Goal: Information Seeking & Learning: Check status

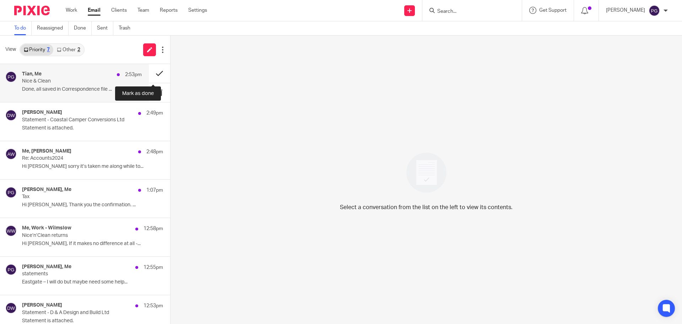
click at [155, 74] on button at bounding box center [159, 73] width 21 height 19
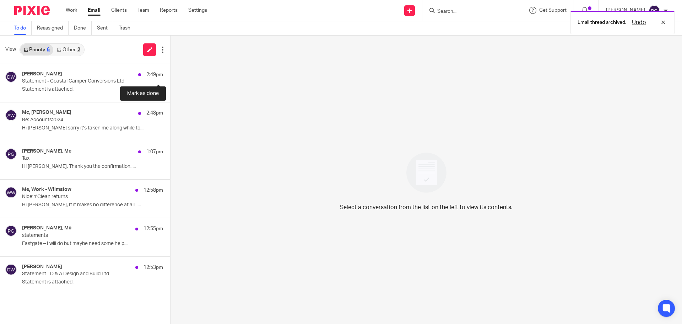
click at [170, 74] on button at bounding box center [173, 73] width 6 height 19
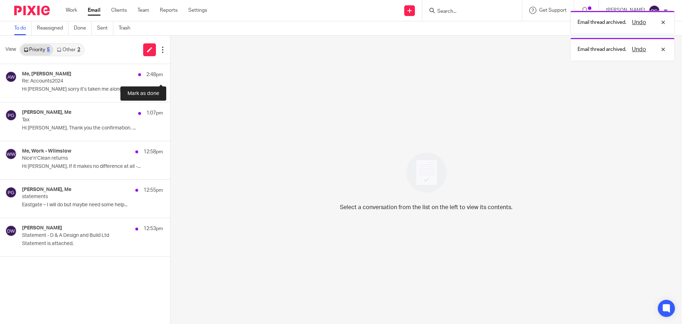
click at [170, 74] on button at bounding box center [173, 73] width 6 height 19
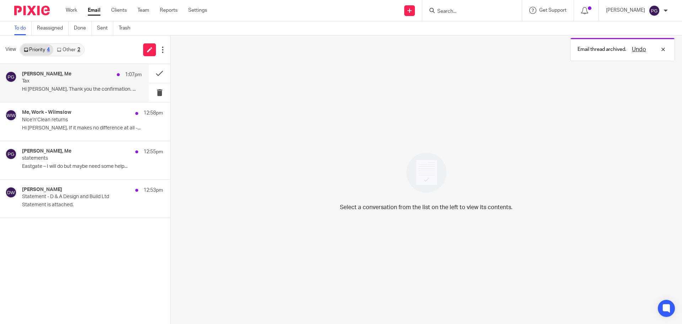
click at [98, 81] on p "Tax" at bounding box center [70, 81] width 96 height 6
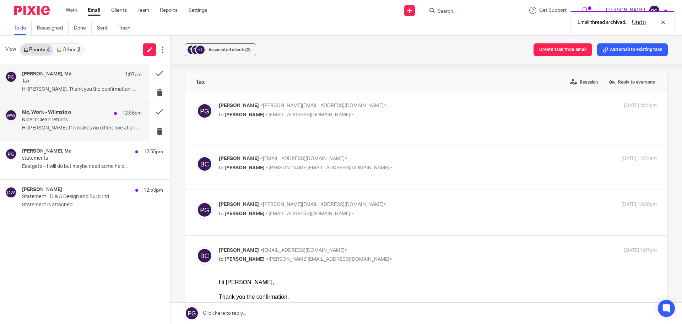
click at [77, 115] on div "Me, Work - Wilmslow 12:58pm" at bounding box center [82, 112] width 120 height 7
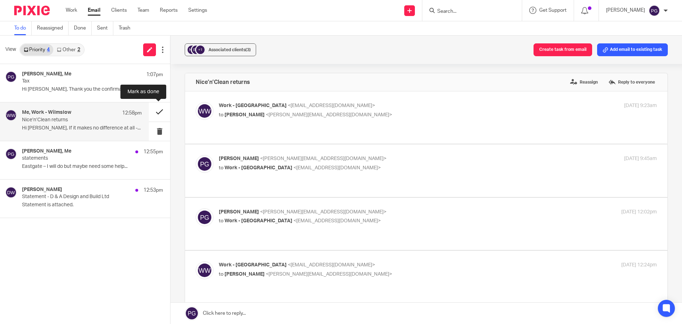
click at [158, 113] on button at bounding box center [159, 111] width 21 height 19
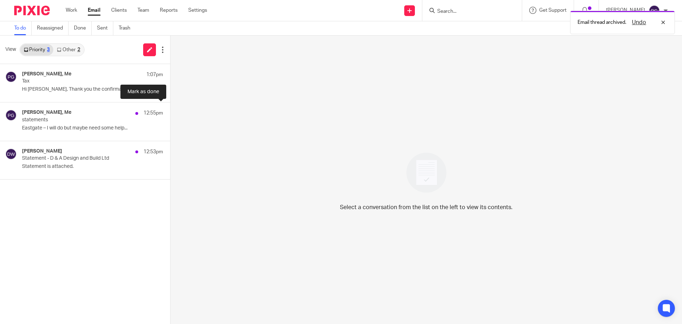
click at [170, 113] on button at bounding box center [173, 111] width 6 height 19
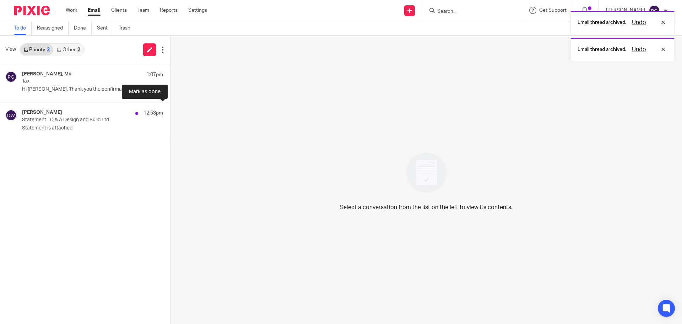
click at [170, 113] on button at bounding box center [173, 111] width 6 height 19
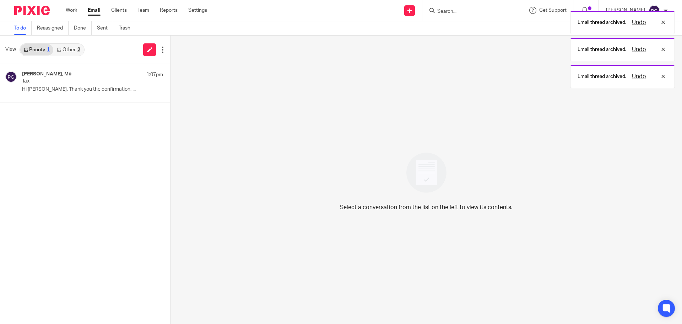
click at [70, 41] on div "View Priority 1 Other 2" at bounding box center [85, 50] width 170 height 28
click at [75, 50] on link "Other 2" at bounding box center [68, 49] width 30 height 11
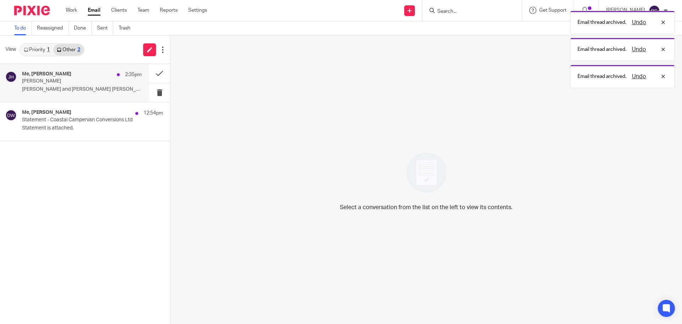
click at [84, 81] on p "Owen" at bounding box center [70, 81] width 96 height 6
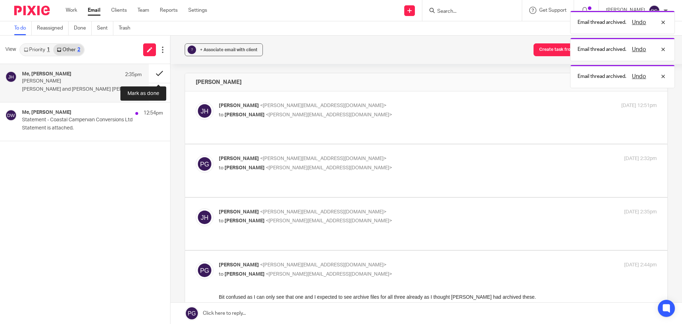
click at [157, 73] on button at bounding box center [159, 73] width 21 height 19
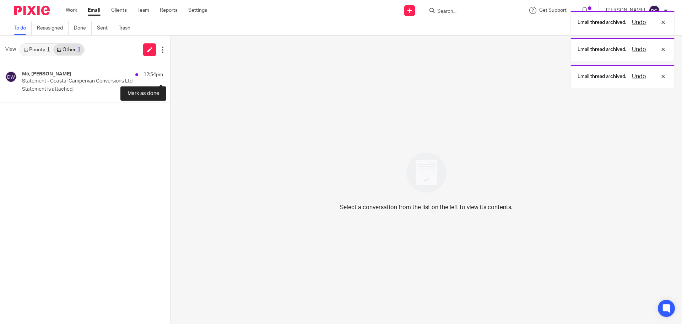
click at [170, 73] on button at bounding box center [173, 73] width 6 height 19
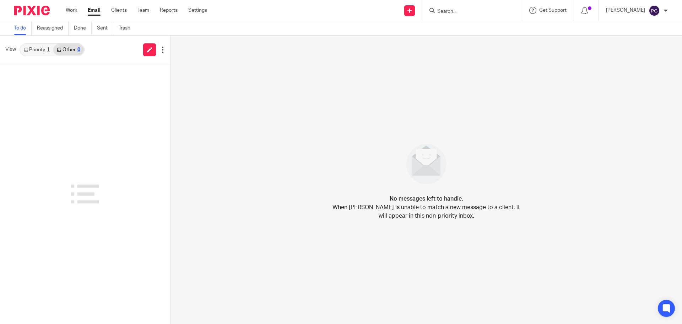
click at [475, 10] on input "Search" at bounding box center [469, 12] width 64 height 6
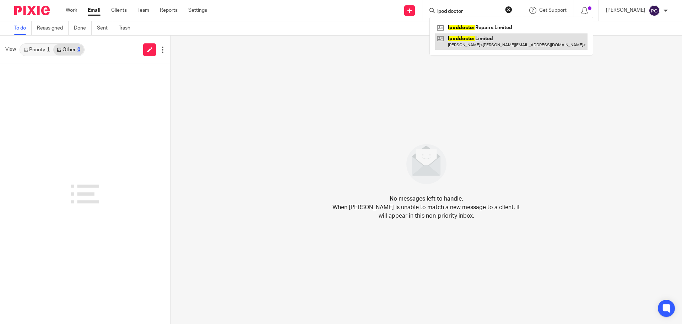
type input "ipod doctor"
click at [493, 42] on link at bounding box center [511, 41] width 152 height 16
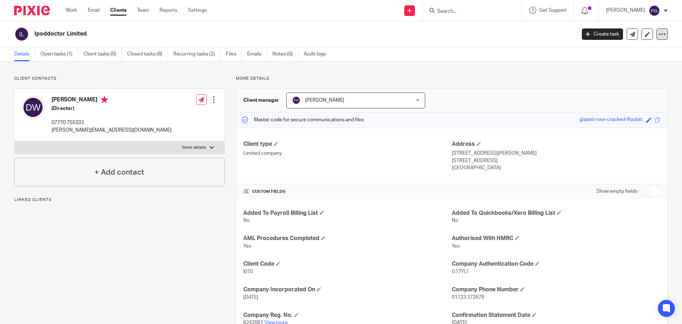
click at [660, 35] on icon at bounding box center [662, 34] width 7 height 7
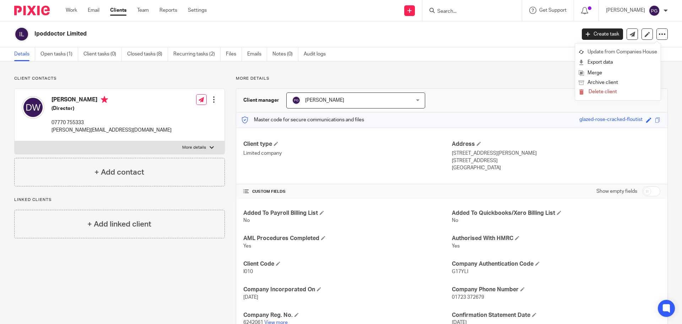
click at [617, 53] on link "Update from Companies House" at bounding box center [618, 52] width 79 height 10
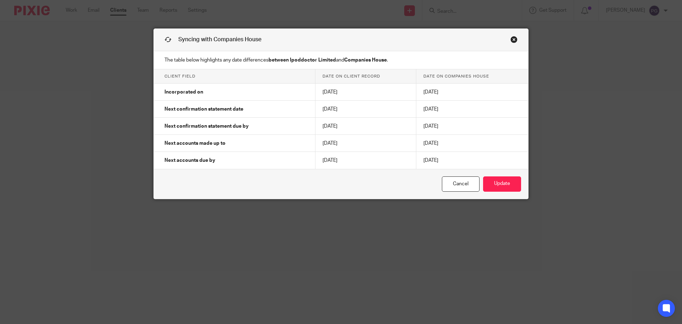
click at [512, 40] on link "Close this dialog window" at bounding box center [514, 41] width 7 height 10
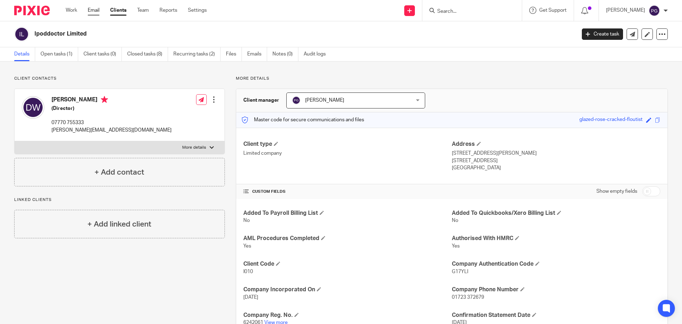
click at [92, 7] on link "Email" at bounding box center [94, 10] width 12 height 7
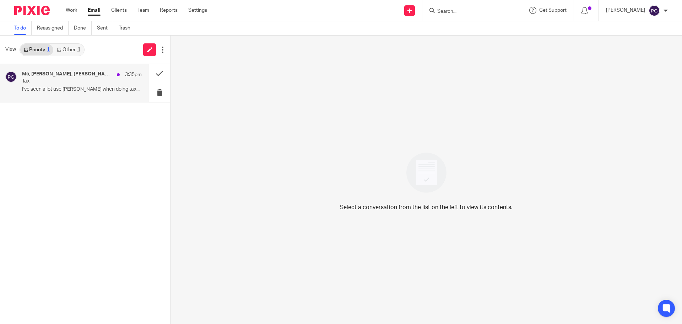
click at [72, 76] on h4 "Me, [PERSON_NAME], [PERSON_NAME]" at bounding box center [67, 74] width 91 height 6
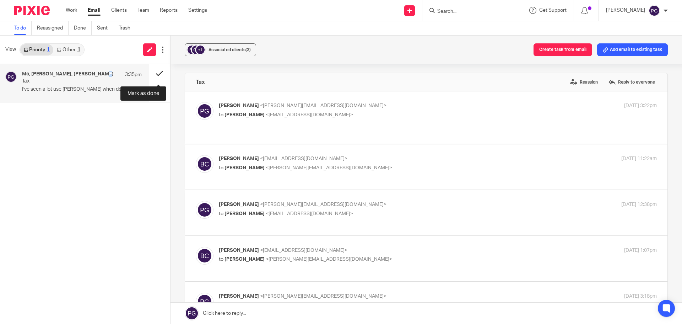
click at [150, 74] on button at bounding box center [159, 73] width 21 height 19
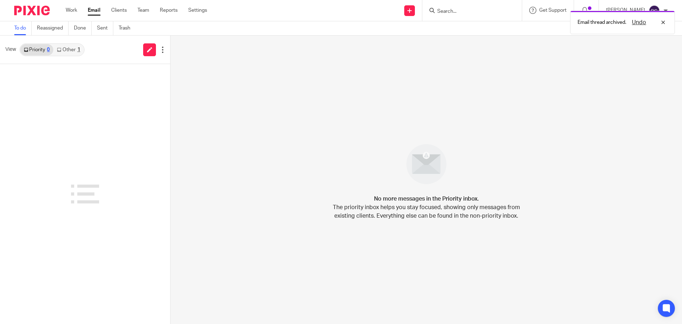
click at [69, 52] on link "Other 1" at bounding box center [68, 49] width 30 height 11
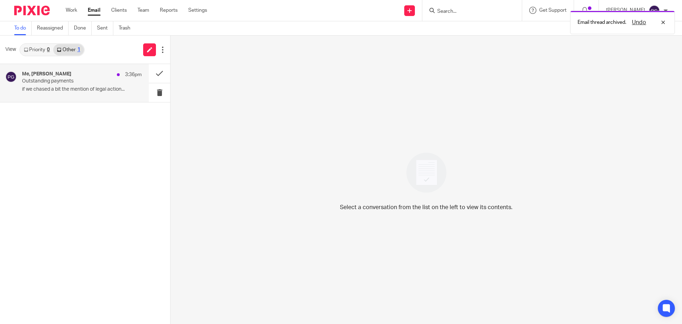
click at [80, 78] on div "Me, [PERSON_NAME] 3:36pm" at bounding box center [82, 74] width 120 height 7
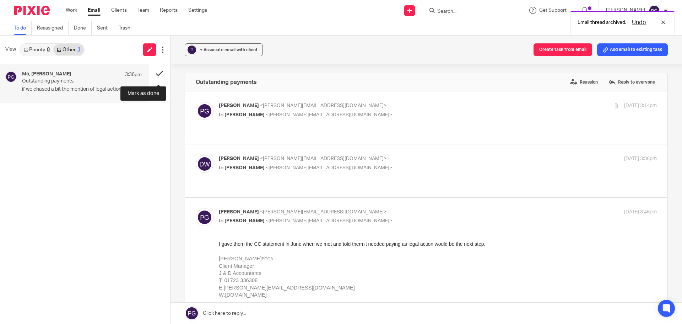
click at [157, 73] on button at bounding box center [159, 73] width 21 height 19
